Goal: Task Accomplishment & Management: Use online tool/utility

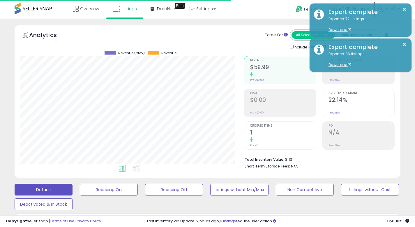
select select "**********"
select select "***"
select select "*"
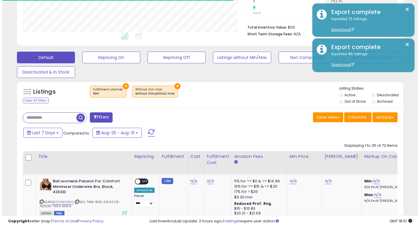
scroll to position [120, 224]
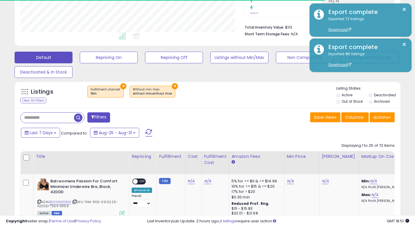
click at [93, 120] on button "Filters" at bounding box center [98, 117] width 23 height 10
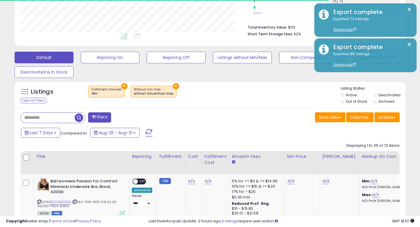
scroll to position [120, 226]
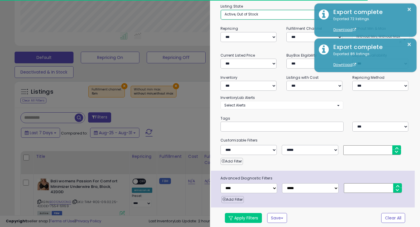
click at [247, 15] on span "Active, Out of Stock" at bounding box center [241, 14] width 34 height 5
click at [253, 13] on span "Active, Out of Stock" at bounding box center [241, 14] width 34 height 5
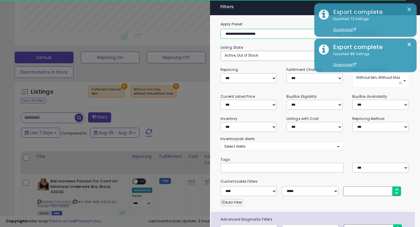
click at [250, 33] on select "**********" at bounding box center [280, 34] width 120 height 10
select select "**********"
click at [220, 29] on select "**********" at bounding box center [280, 34] width 120 height 10
select select "***"
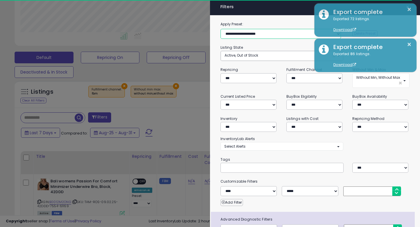
select select "*"
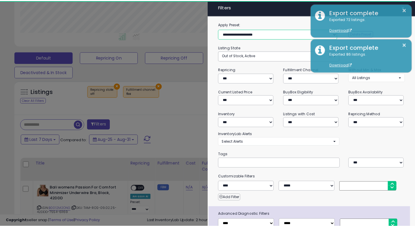
scroll to position [37, 0]
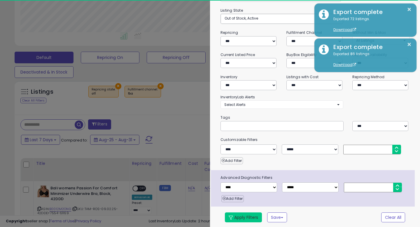
click at [249, 213] on button "Apply Filters" at bounding box center [243, 217] width 37 height 10
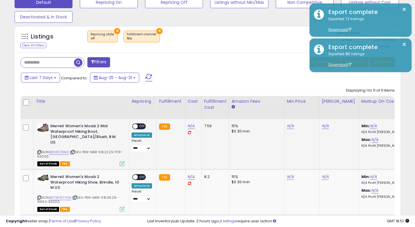
scroll to position [154, 0]
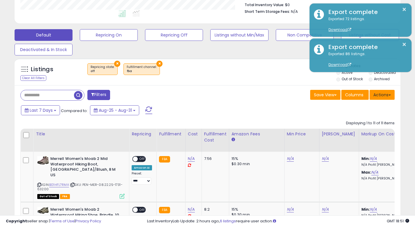
click at [382, 95] on button "Actions" at bounding box center [382, 95] width 25 height 10
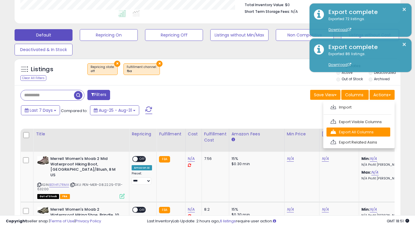
click at [363, 133] on link "Export All Columns" at bounding box center [359, 131] width 64 height 9
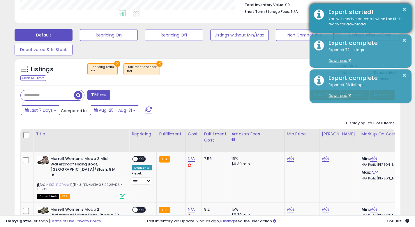
click at [352, 14] on div "Export started!" at bounding box center [365, 12] width 83 height 8
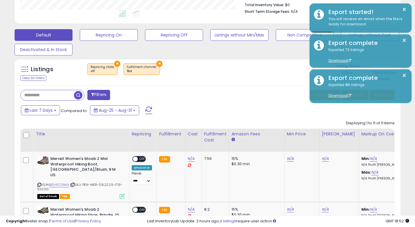
click at [277, 81] on div "Listings Clear All Filters × Repricing state : off × Fulfillment channel : fba …" at bounding box center [208, 73] width 386 height 20
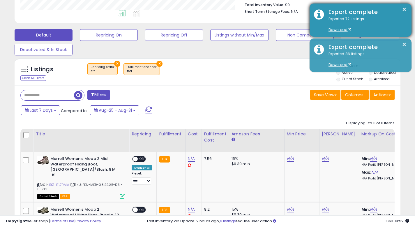
scroll to position [162, 0]
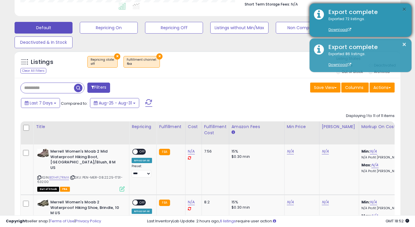
click at [404, 11] on button "×" at bounding box center [404, 9] width 5 height 7
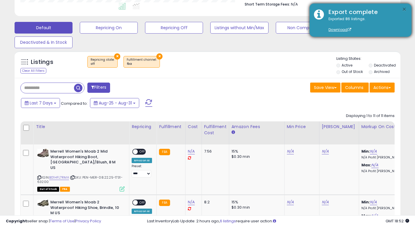
click at [406, 10] on button "×" at bounding box center [404, 9] width 5 height 7
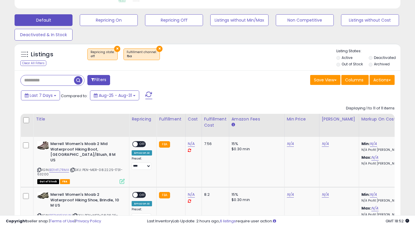
scroll to position [136, 0]
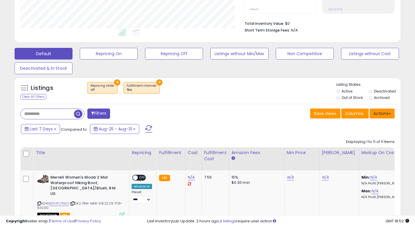
click at [388, 116] on button "Actions" at bounding box center [382, 113] width 25 height 10
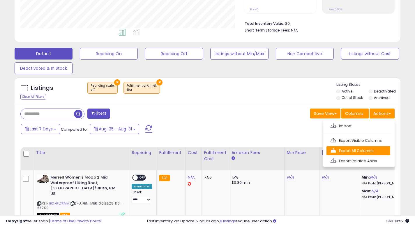
click at [377, 148] on link "Export All Columns" at bounding box center [359, 150] width 64 height 9
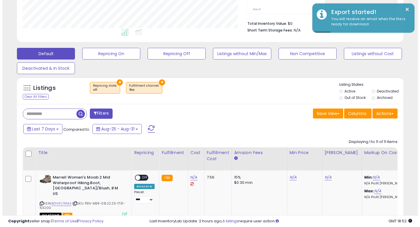
scroll to position [120, 226]
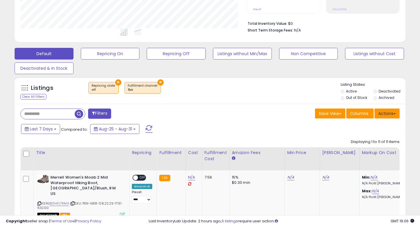
click at [386, 113] on button "Actions" at bounding box center [386, 113] width 25 height 10
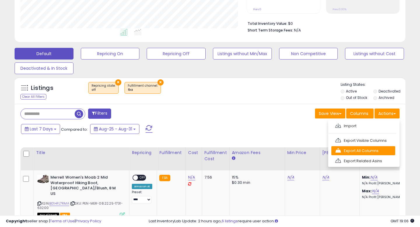
click at [362, 149] on link "Export All Columns" at bounding box center [363, 150] width 64 height 9
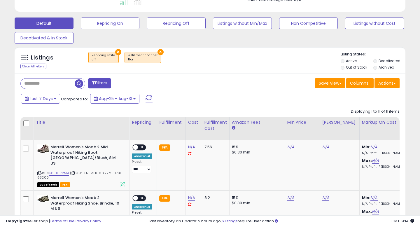
scroll to position [173, 0]
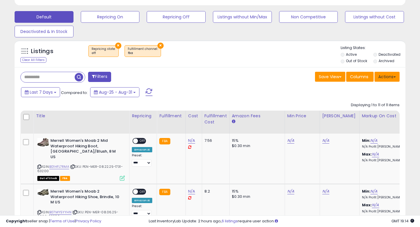
click at [391, 77] on button "Actions" at bounding box center [386, 77] width 25 height 10
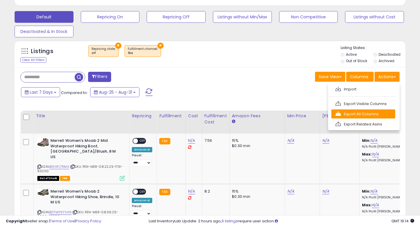
click at [374, 112] on link "Export All Columns" at bounding box center [363, 113] width 64 height 9
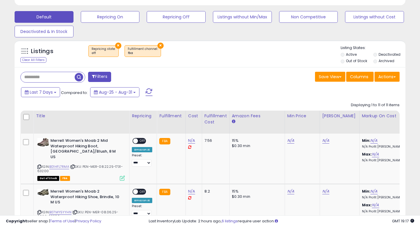
click at [275, 75] on div "Save View Save As New View Update Current View Columns Actions Import Export Vi…" at bounding box center [307, 77] width 194 height 11
click at [389, 78] on button "Actions" at bounding box center [386, 77] width 25 height 10
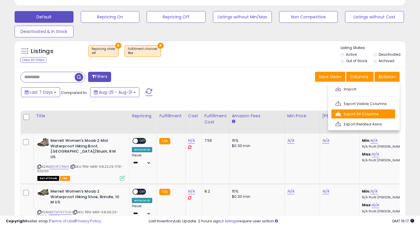
click at [363, 112] on link "Export All Columns" at bounding box center [363, 113] width 64 height 9
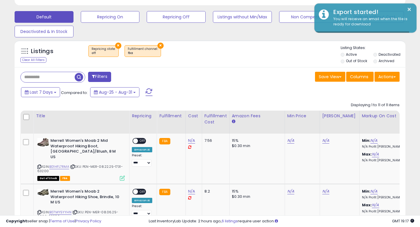
click at [278, 92] on div "Last 7 Days Compared to: Aug-25 - Aug-31" at bounding box center [162, 92] width 284 height 13
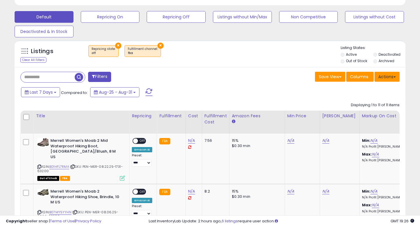
click at [386, 76] on button "Actions" at bounding box center [386, 77] width 25 height 10
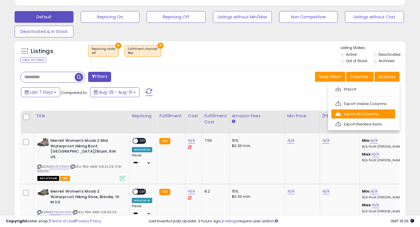
click at [362, 110] on link "Export All Columns" at bounding box center [363, 113] width 64 height 9
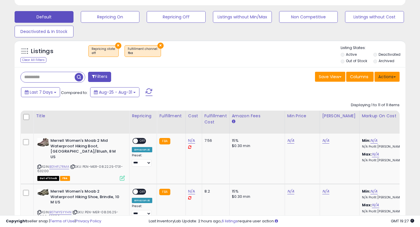
click at [392, 78] on button "Actions" at bounding box center [386, 77] width 25 height 10
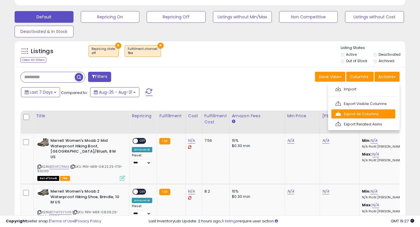
click at [361, 113] on link "Export All Columns" at bounding box center [363, 113] width 64 height 9
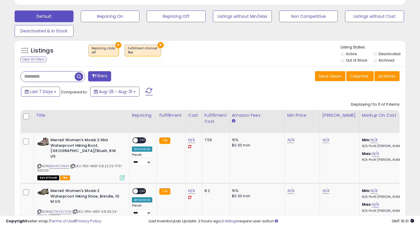
scroll to position [178, 0]
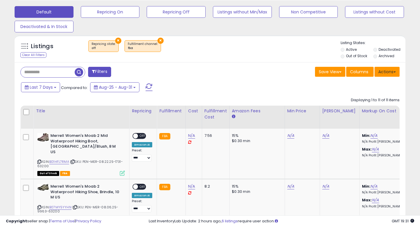
click at [380, 74] on button "Actions" at bounding box center [386, 72] width 25 height 10
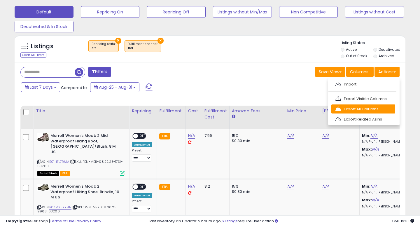
click at [363, 109] on link "Export All Columns" at bounding box center [363, 108] width 64 height 9
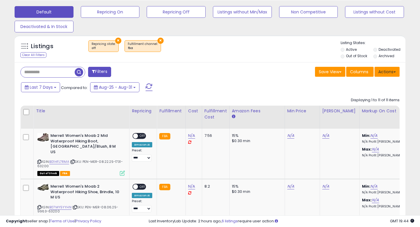
click at [385, 68] on button "Actions" at bounding box center [386, 72] width 25 height 10
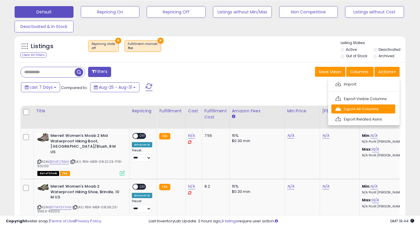
click at [364, 108] on link "Export All Columns" at bounding box center [363, 108] width 64 height 9
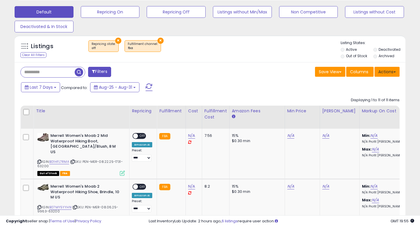
click at [391, 73] on button "Actions" at bounding box center [386, 72] width 25 height 10
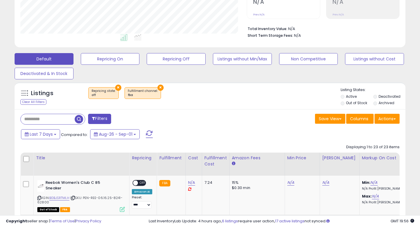
scroll to position [120, 226]
click at [382, 120] on button "Actions" at bounding box center [386, 119] width 25 height 10
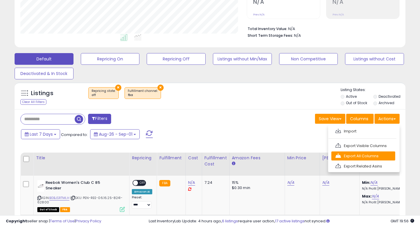
click at [364, 156] on link "Export All Columns" at bounding box center [363, 155] width 64 height 9
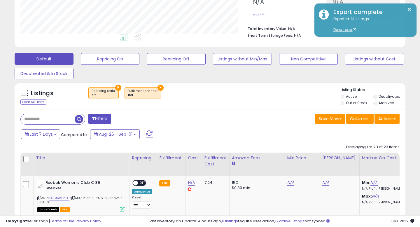
scroll to position [139, 0]
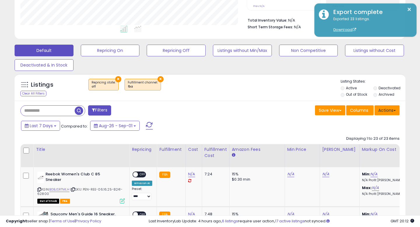
click at [394, 108] on button "Actions" at bounding box center [386, 110] width 25 height 10
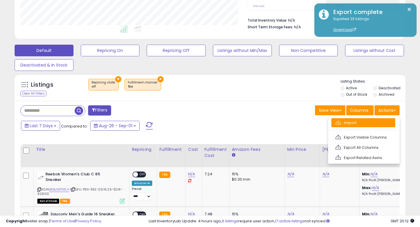
click at [369, 120] on link "Import" at bounding box center [363, 122] width 64 height 9
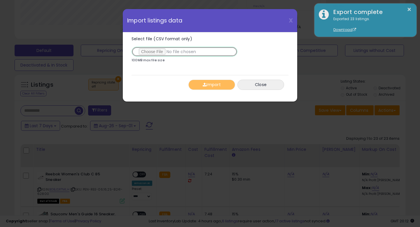
click at [152, 51] on input "Select file (CSV format only)" at bounding box center [184, 52] width 106 height 10
click at [160, 53] on input "Select file (CSV format only)" at bounding box center [184, 52] width 106 height 10
type input "**********"
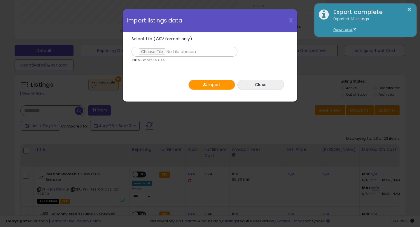
click at [219, 87] on button "Import" at bounding box center [211, 85] width 47 height 10
